Goal: Task Accomplishment & Management: Manage account settings

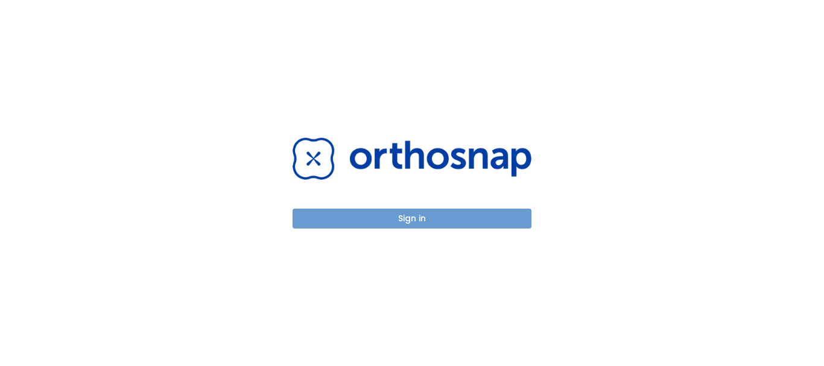
click at [396, 215] on button "Sign in" at bounding box center [411, 219] width 239 height 20
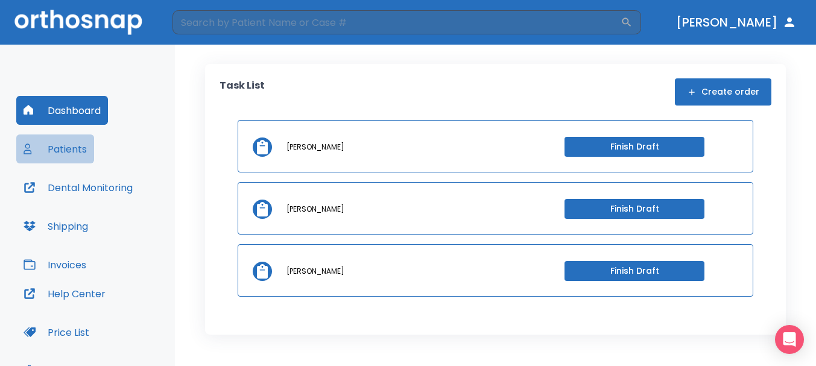
click at [81, 151] on button "Patients" at bounding box center [55, 148] width 78 height 29
